Goal: Find specific page/section: Find specific page/section

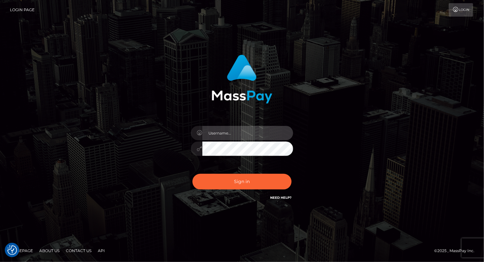
click at [225, 134] on input "text" at bounding box center [247, 133] width 91 height 14
type input "Arlene.luminaryplay"
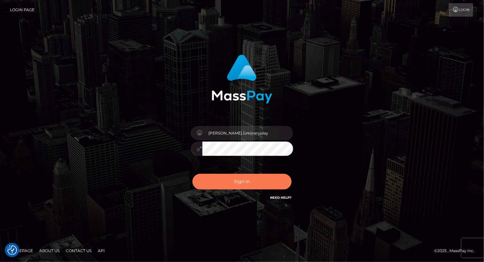
click at [244, 183] on button "Sign in" at bounding box center [242, 182] width 99 height 16
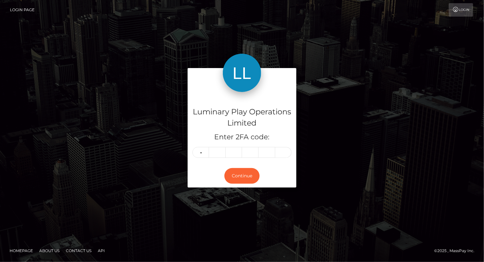
type input "9"
type input "6"
type input "2"
type input "6"
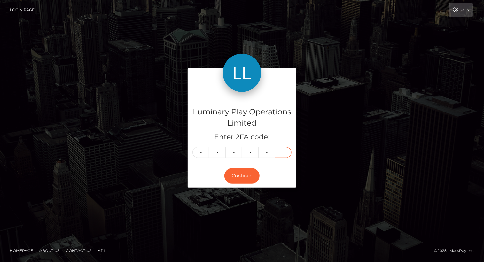
type input "6"
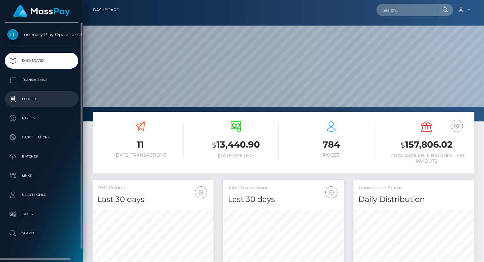
scroll to position [113, 121]
click at [36, 98] on p "Ledger" at bounding box center [41, 99] width 68 height 10
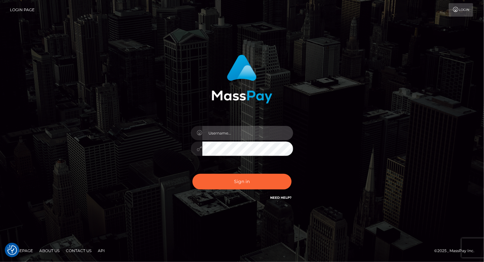
click at [246, 132] on input "text" at bounding box center [247, 133] width 91 height 14
type input "[PERSON_NAME].luminaryplay"
click at [319, 71] on div at bounding box center [242, 77] width 168 height 54
